Goal: Task Accomplishment & Management: Complete application form

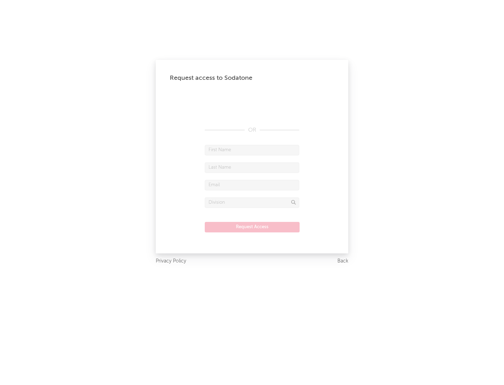
click at [252, 150] on input "text" at bounding box center [252, 150] width 94 height 10
type input "[PERSON_NAME]"
click at [252, 167] on input "text" at bounding box center [252, 167] width 94 height 10
type input "[PERSON_NAME]"
click at [252, 185] on input "text" at bounding box center [252, 185] width 94 height 10
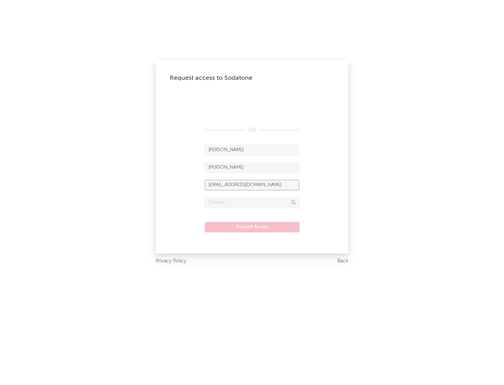
type input "[EMAIL_ADDRESS][DOMAIN_NAME]"
click at [252, 202] on input "text" at bounding box center [252, 202] width 94 height 10
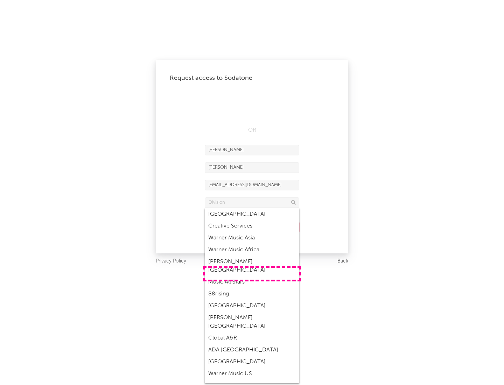
click at [252, 276] on div "Music All Stars" at bounding box center [252, 282] width 94 height 12
type input "Music All Stars"
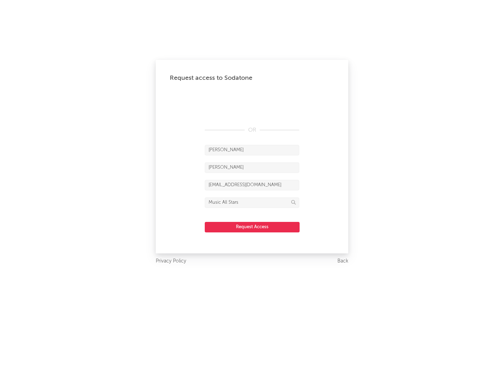
click at [252, 227] on button "Request Access" at bounding box center [252, 227] width 95 height 10
